Goal: Navigation & Orientation: Find specific page/section

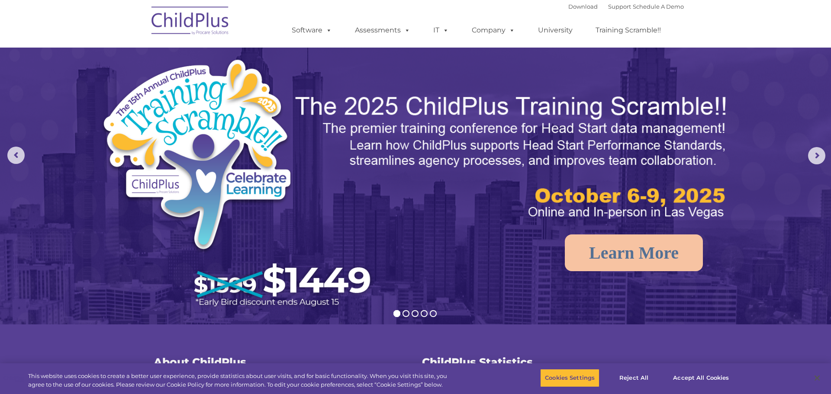
click at [208, 27] on img at bounding box center [190, 21] width 87 height 43
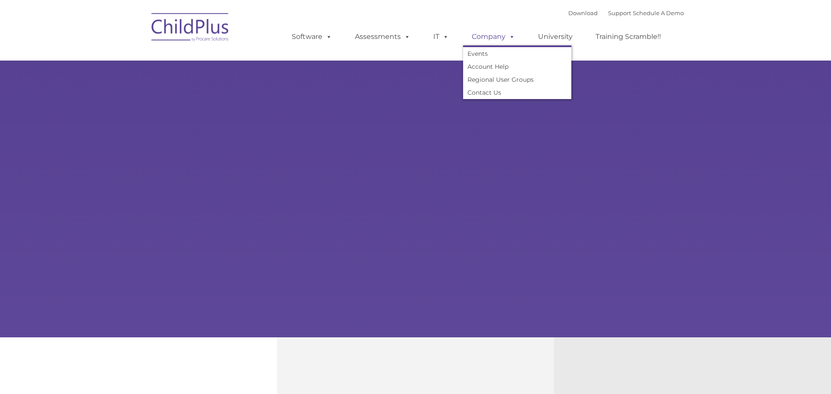
type input ""
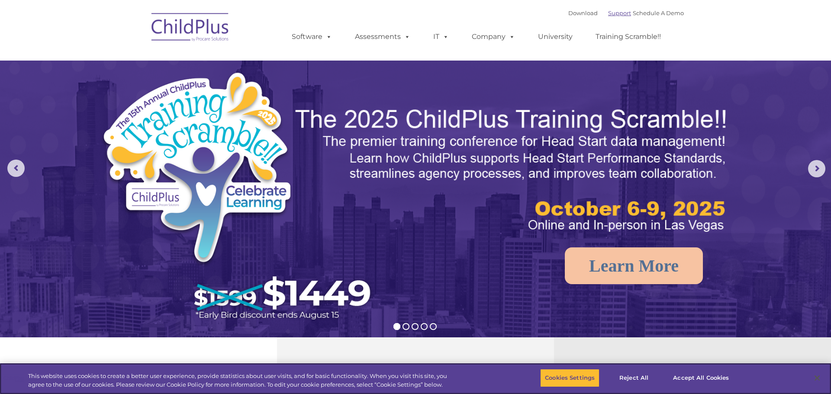
select select "MEDIUM"
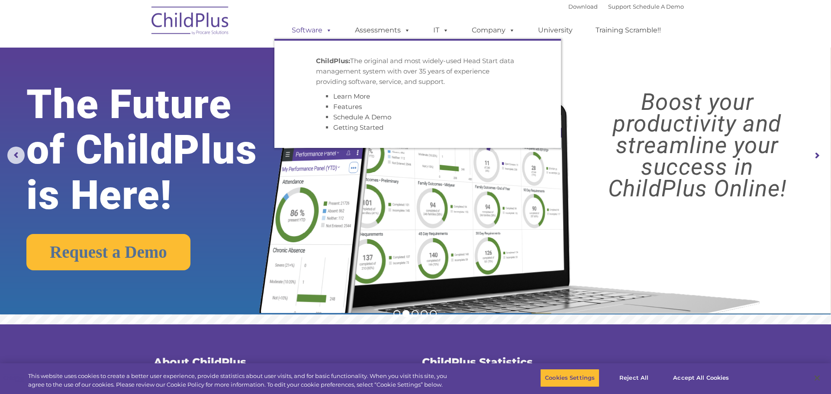
click at [312, 27] on link "Software" at bounding box center [312, 30] width 58 height 17
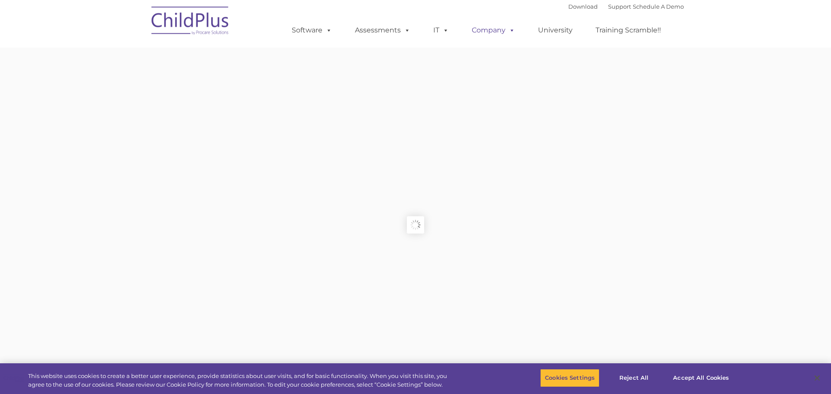
type input ""
